Goal: Information Seeking & Learning: Learn about a topic

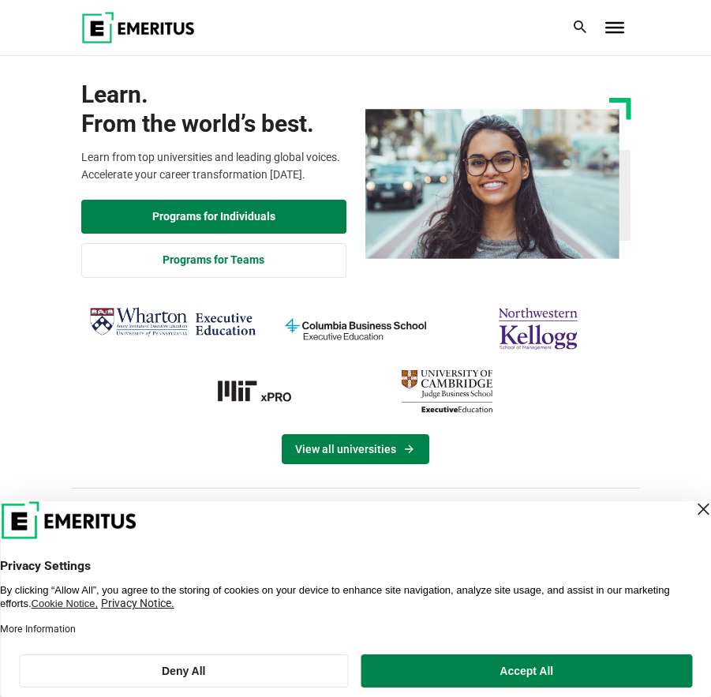
click at [370, 450] on link "View all universities" at bounding box center [356, 449] width 148 height 30
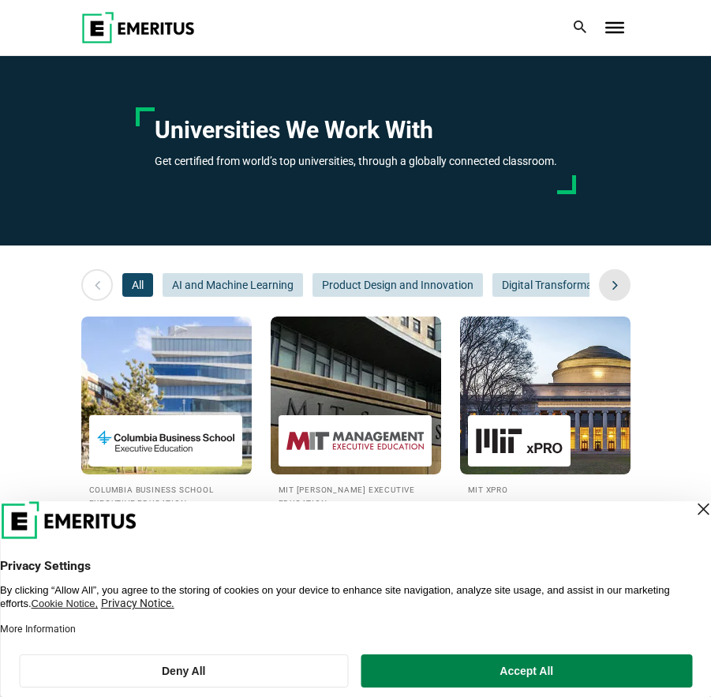
click at [616, 287] on icon at bounding box center [616, 285] width 28 height 28
click at [87, 276] on icon at bounding box center [98, 285] width 28 height 28
click at [212, 294] on span "AI and Machine Learning" at bounding box center [233, 285] width 141 height 24
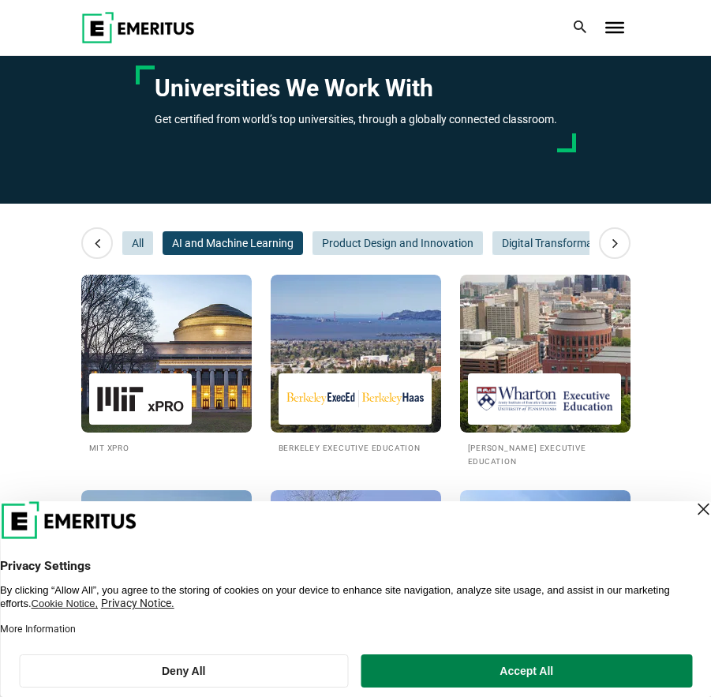
scroll to position [79, 0]
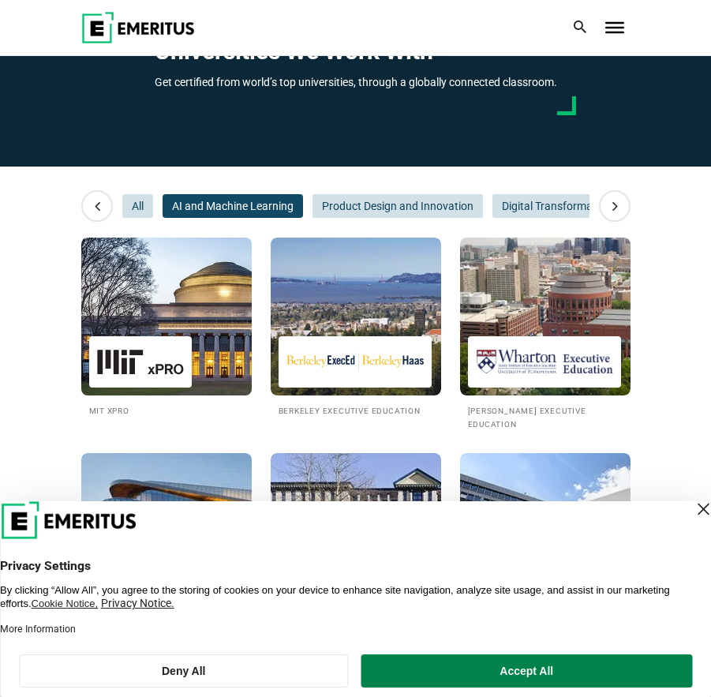
click at [128, 336] on div at bounding box center [140, 361] width 103 height 51
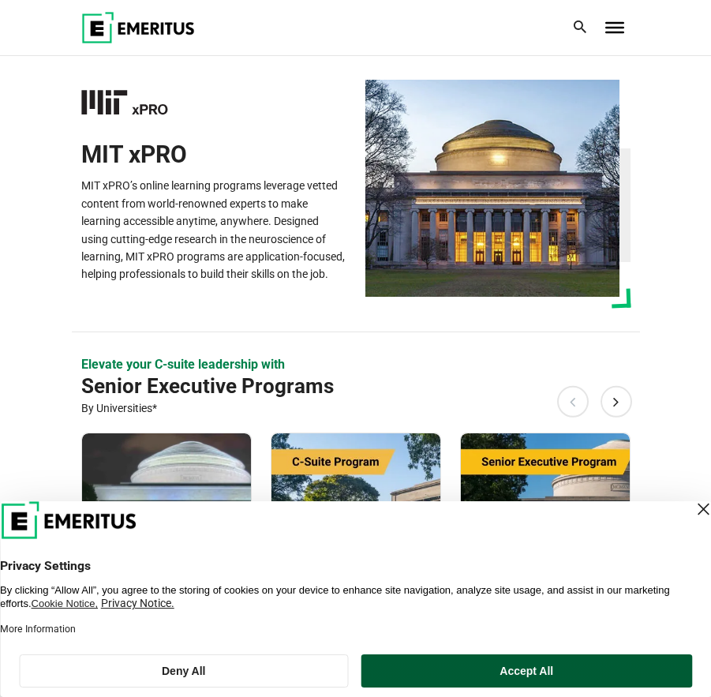
click at [430, 665] on button "Accept All" at bounding box center [528, 670] width 332 height 33
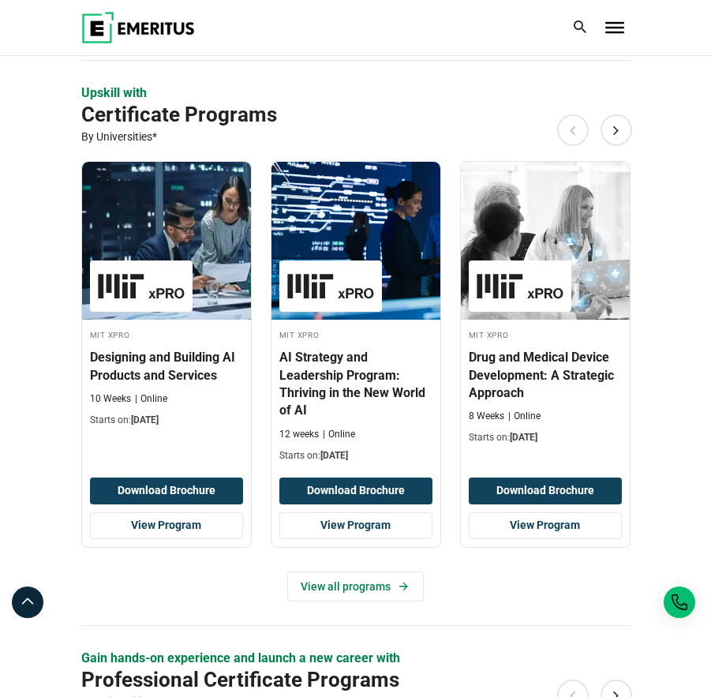
scroll to position [1342, 0]
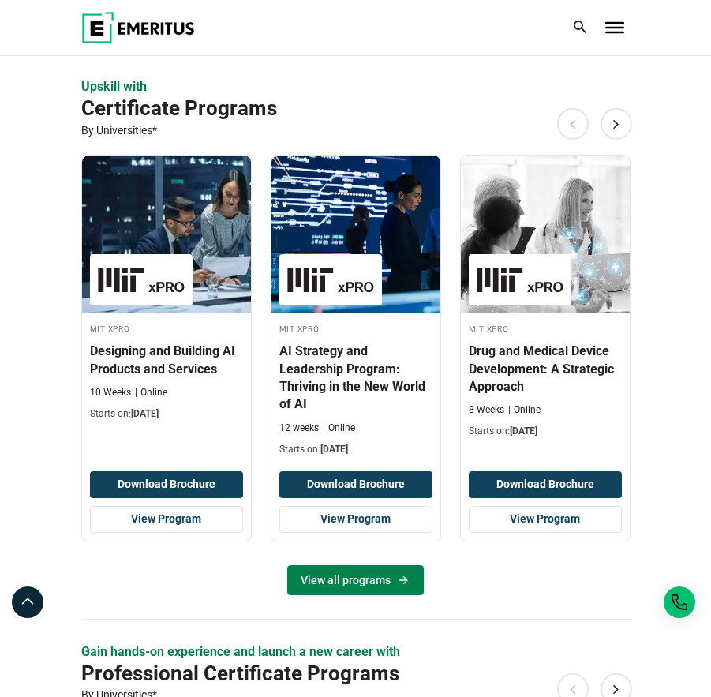
click at [351, 579] on link "View all programs" at bounding box center [355, 580] width 137 height 30
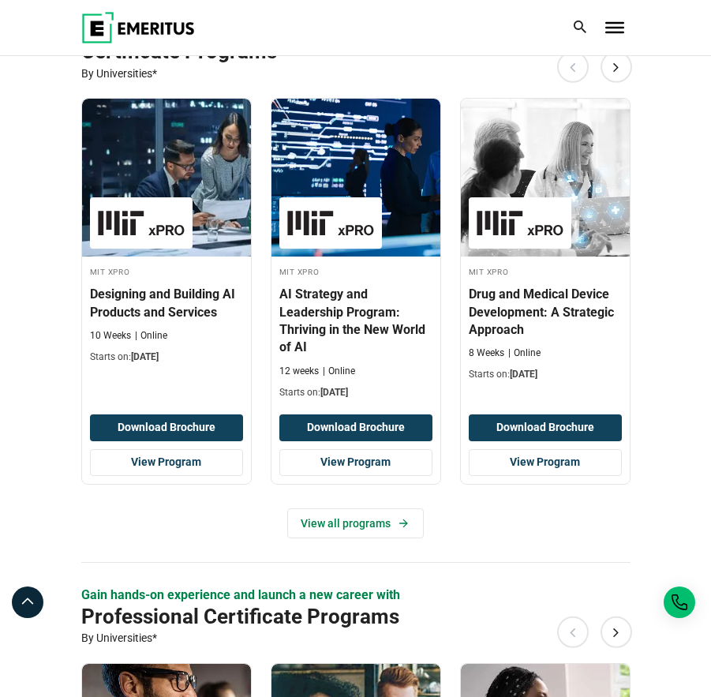
scroll to position [1342, 0]
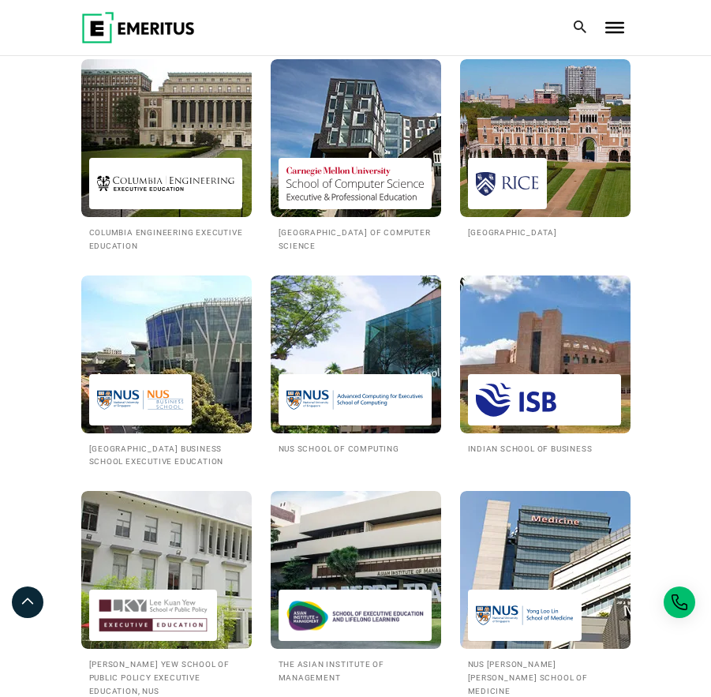
scroll to position [1342, 0]
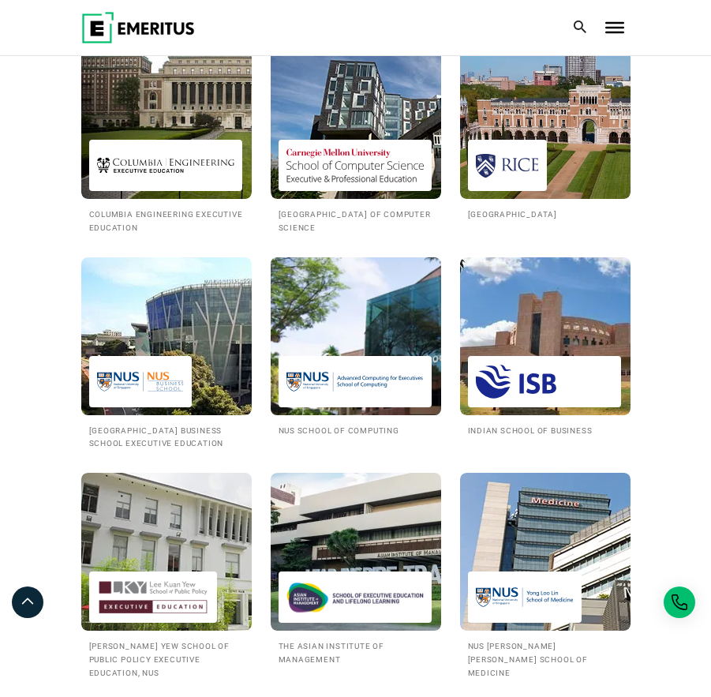
click at [369, 328] on img at bounding box center [356, 336] width 188 height 174
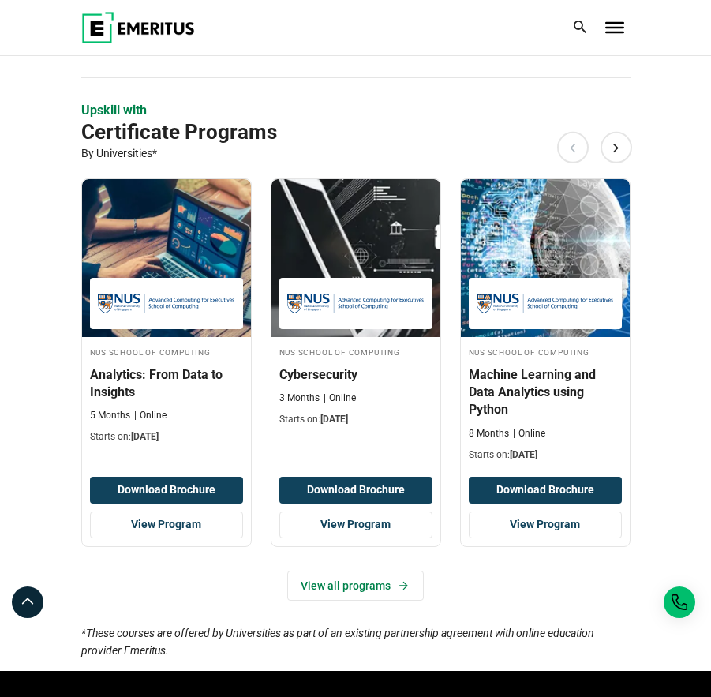
scroll to position [868, 0]
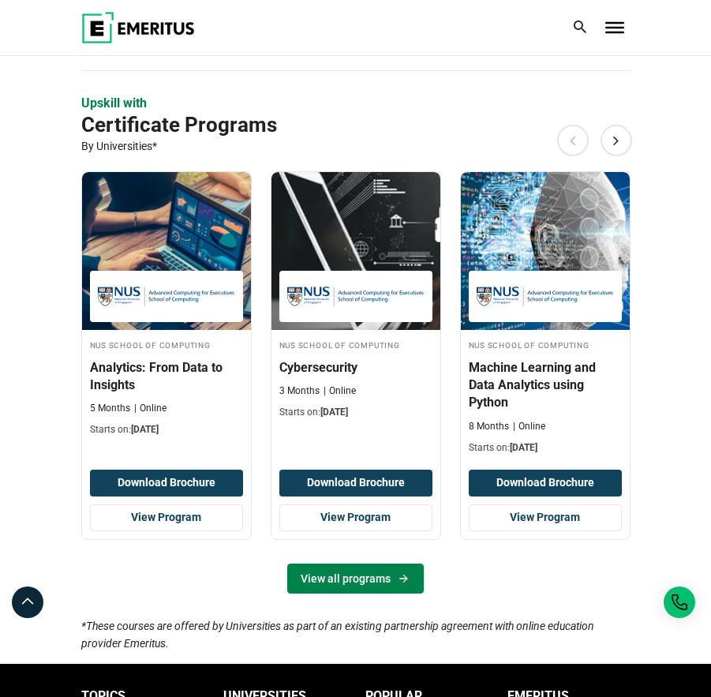
click at [348, 580] on link "View all programs" at bounding box center [355, 579] width 137 height 30
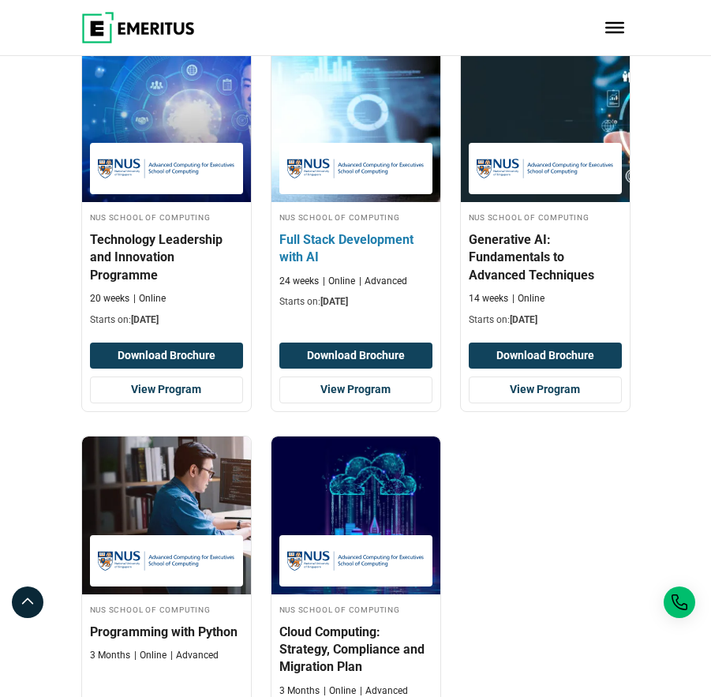
scroll to position [711, 0]
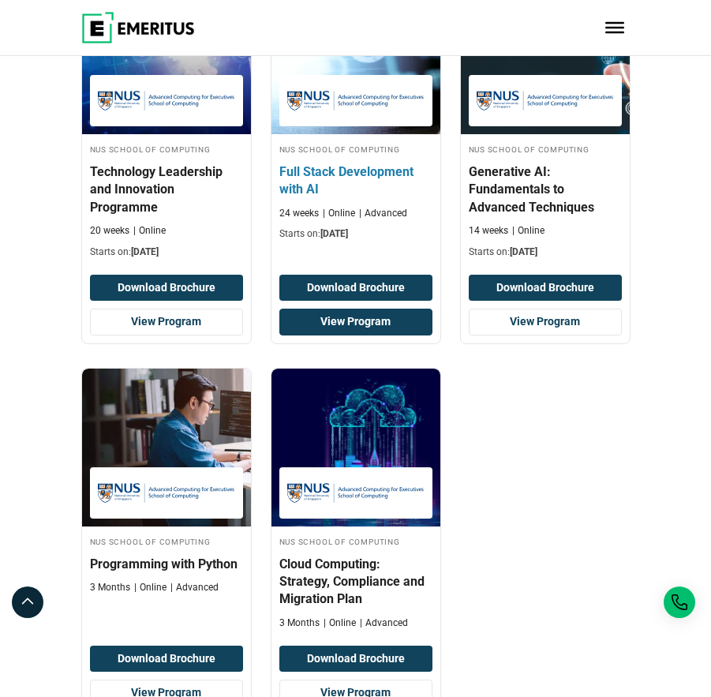
click at [387, 323] on link "View Program" at bounding box center [355, 322] width 153 height 27
